Goal: Information Seeking & Learning: Learn about a topic

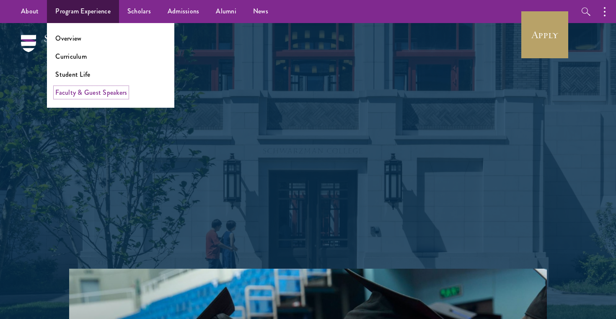
click at [73, 93] on link "Faculty & Guest Speakers" at bounding box center [91, 93] width 72 height 10
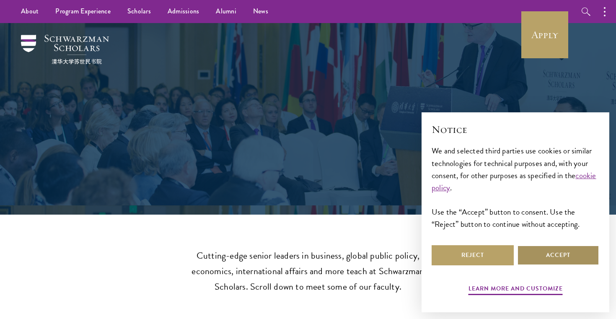
click at [559, 260] on button "Accept" at bounding box center [558, 255] width 82 height 20
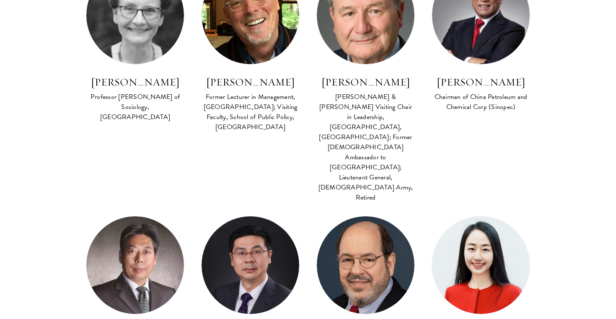
scroll to position [865, 0]
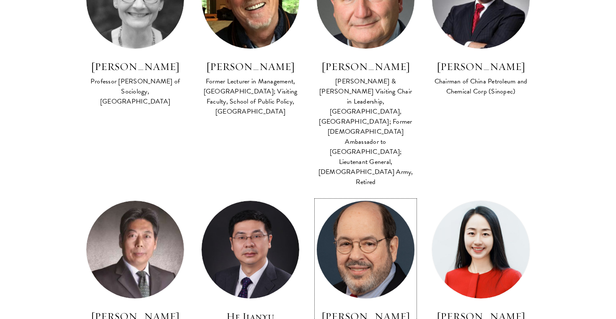
click at [363, 196] on img at bounding box center [365, 249] width 107 height 107
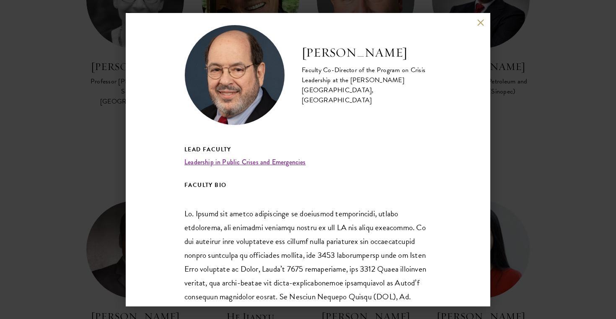
scroll to position [14, 0]
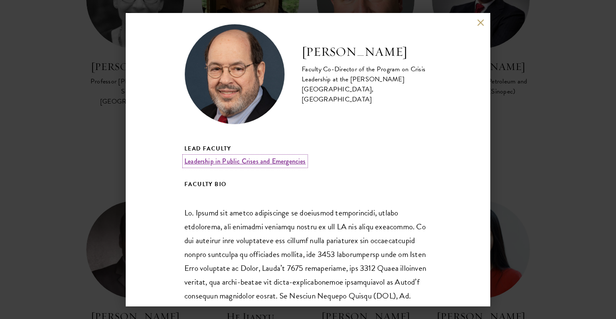
click at [201, 161] on link "Leadership in Public Crises and Emergencies" at bounding box center [245, 161] width 122 height 10
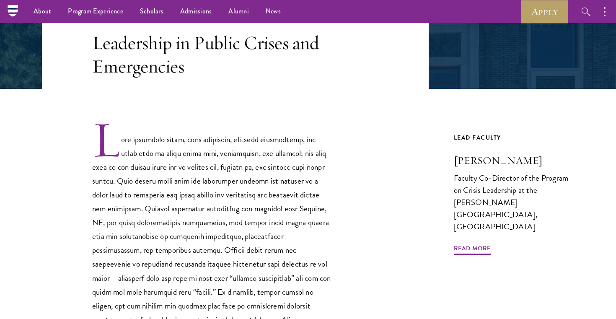
scroll to position [169, 0]
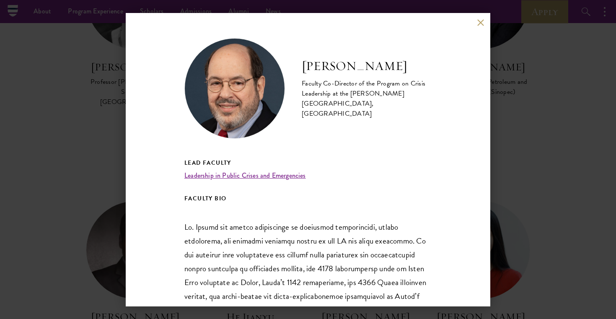
scroll to position [865, 0]
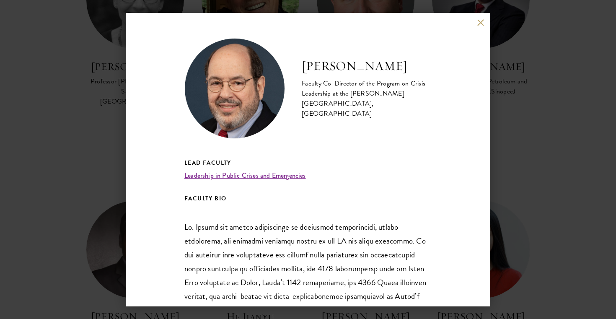
click at [479, 23] on button at bounding box center [480, 22] width 7 height 7
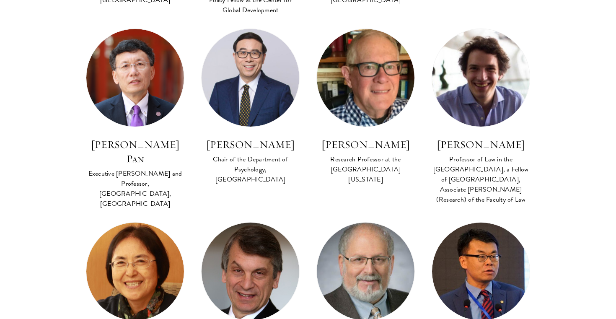
scroll to position [1987, 0]
